Goal: Answer question/provide support: Answer question/provide support

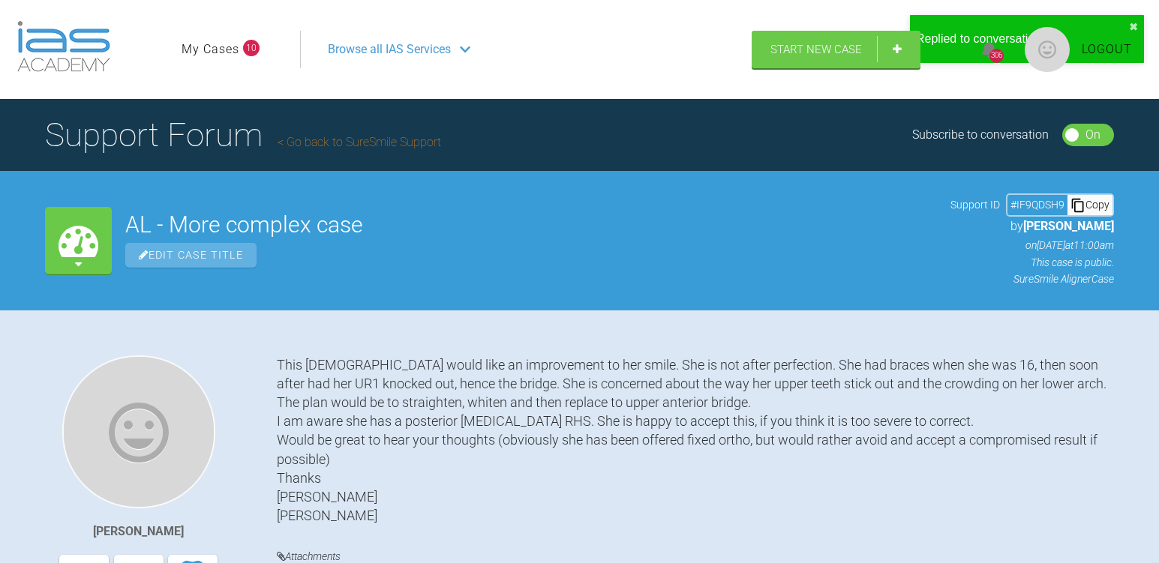
scroll to position [11778, 0]
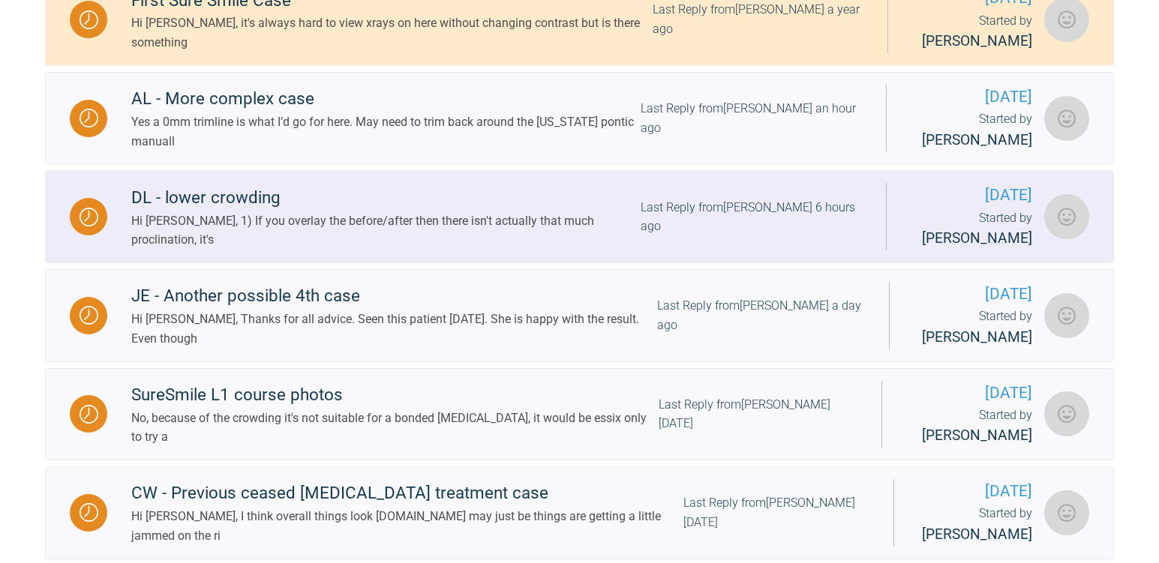
click at [270, 233] on div "Hi [PERSON_NAME], 1) If you overlay the before/after then there isn't actually …" at bounding box center [385, 231] width 509 height 38
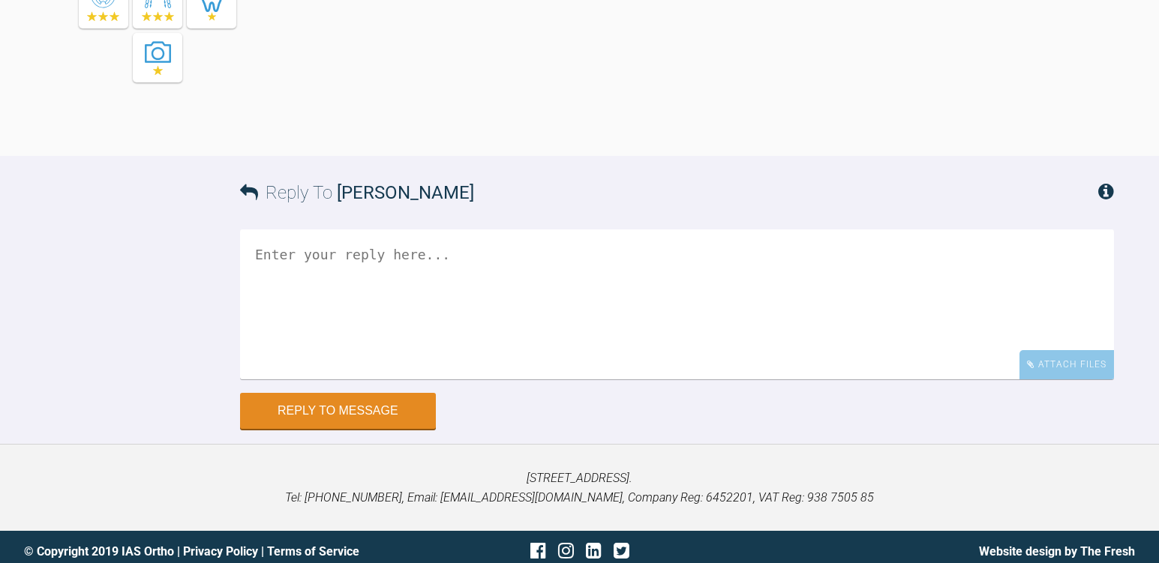
scroll to position [9000, 0]
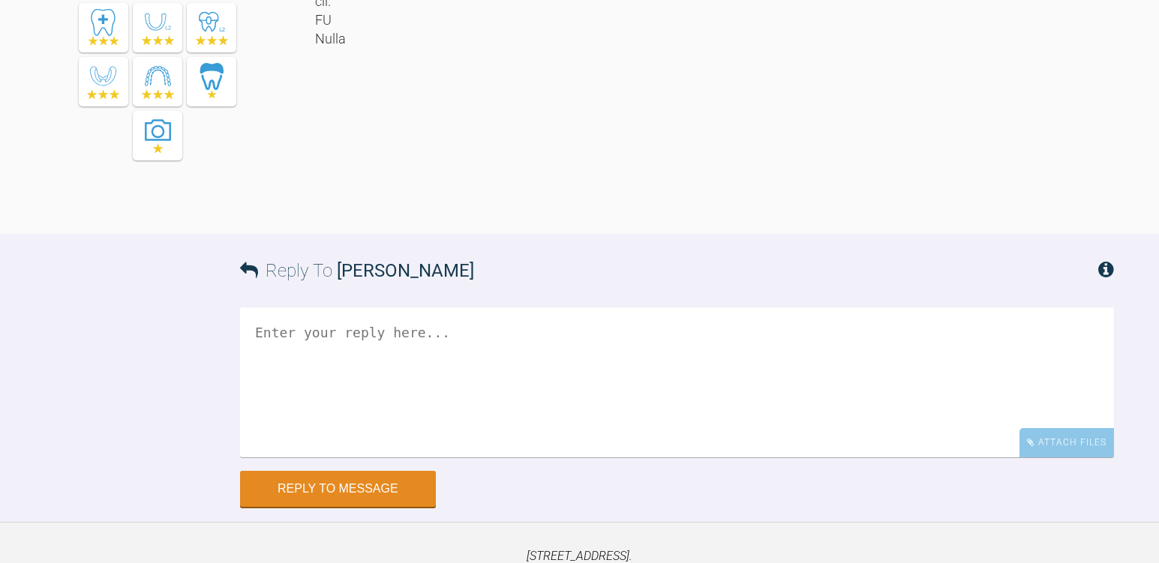
drag, startPoint x: 362, startPoint y: 343, endPoint x: 563, endPoint y: 395, distance: 207.6
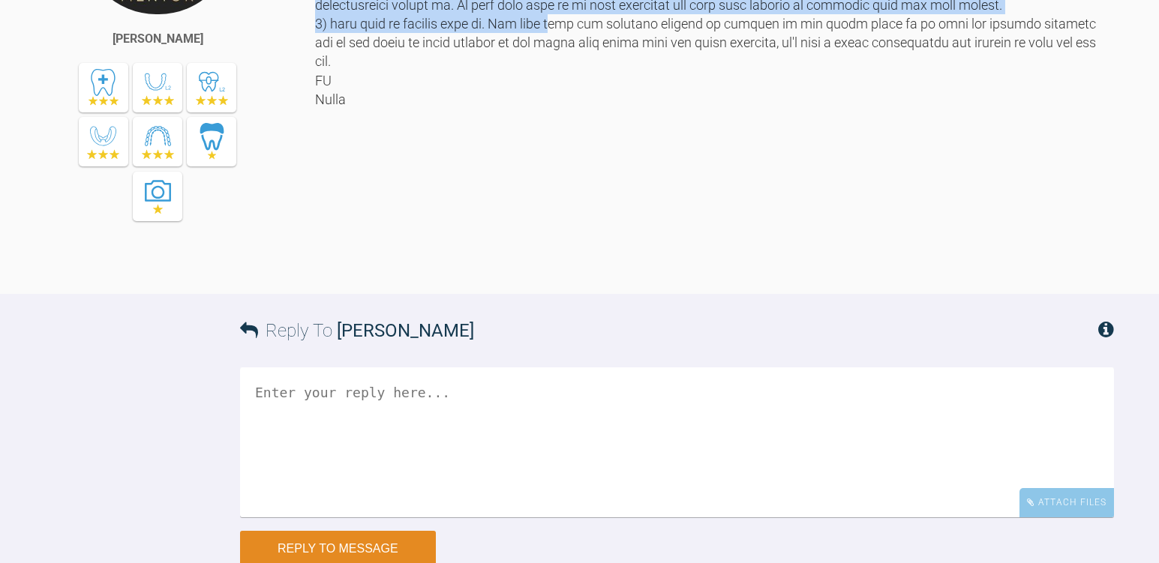
click at [563, 272] on div at bounding box center [714, 67] width 799 height 409
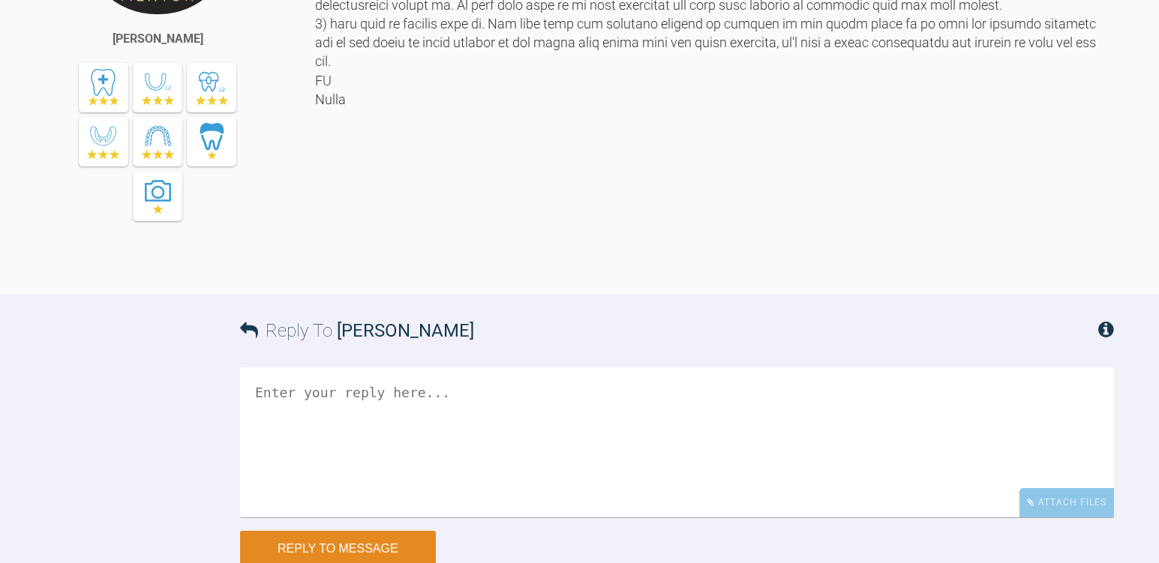
drag, startPoint x: 563, startPoint y: 395, endPoint x: 731, endPoint y: 454, distance: 178.2
click at [731, 272] on div at bounding box center [714, 67] width 799 height 409
drag, startPoint x: 567, startPoint y: 425, endPoint x: 648, endPoint y: 428, distance: 81.1
click at [648, 272] on div at bounding box center [714, 67] width 799 height 409
drag, startPoint x: 648, startPoint y: 428, endPoint x: 648, endPoint y: 380, distance: 48.0
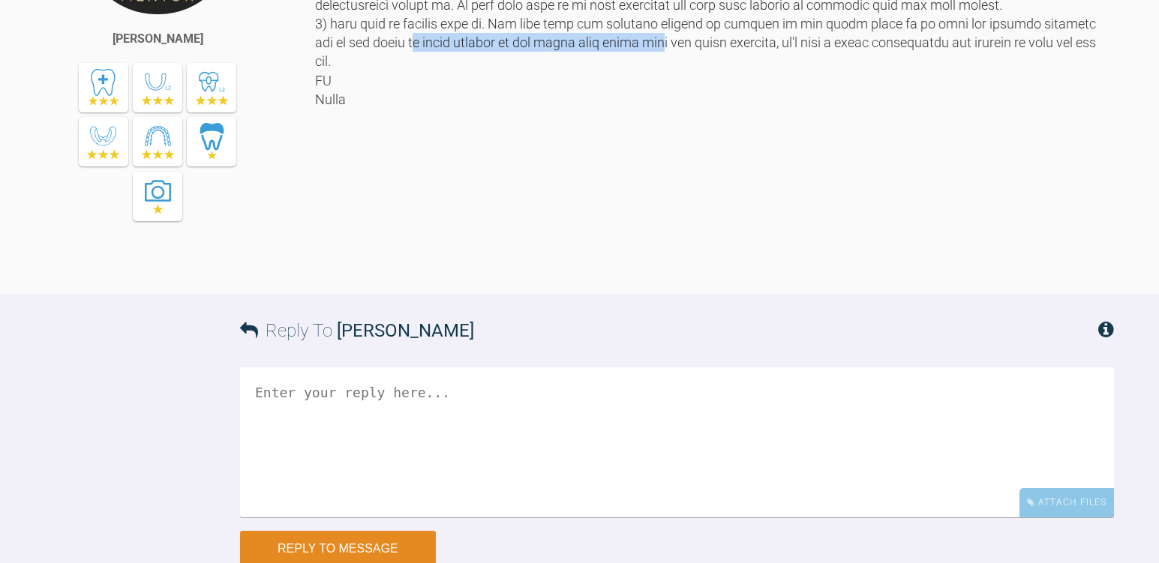
click at [648, 272] on div at bounding box center [714, 67] width 799 height 409
